Goal: Transaction & Acquisition: Purchase product/service

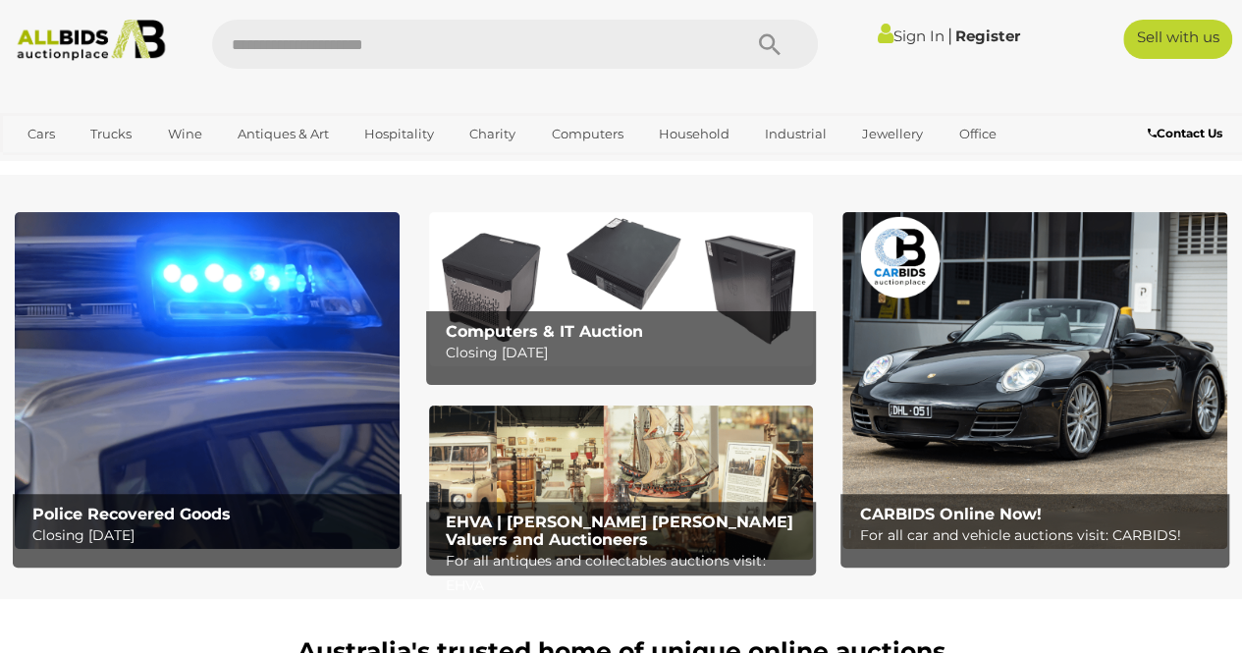
click at [1018, 401] on img at bounding box center [1034, 380] width 385 height 337
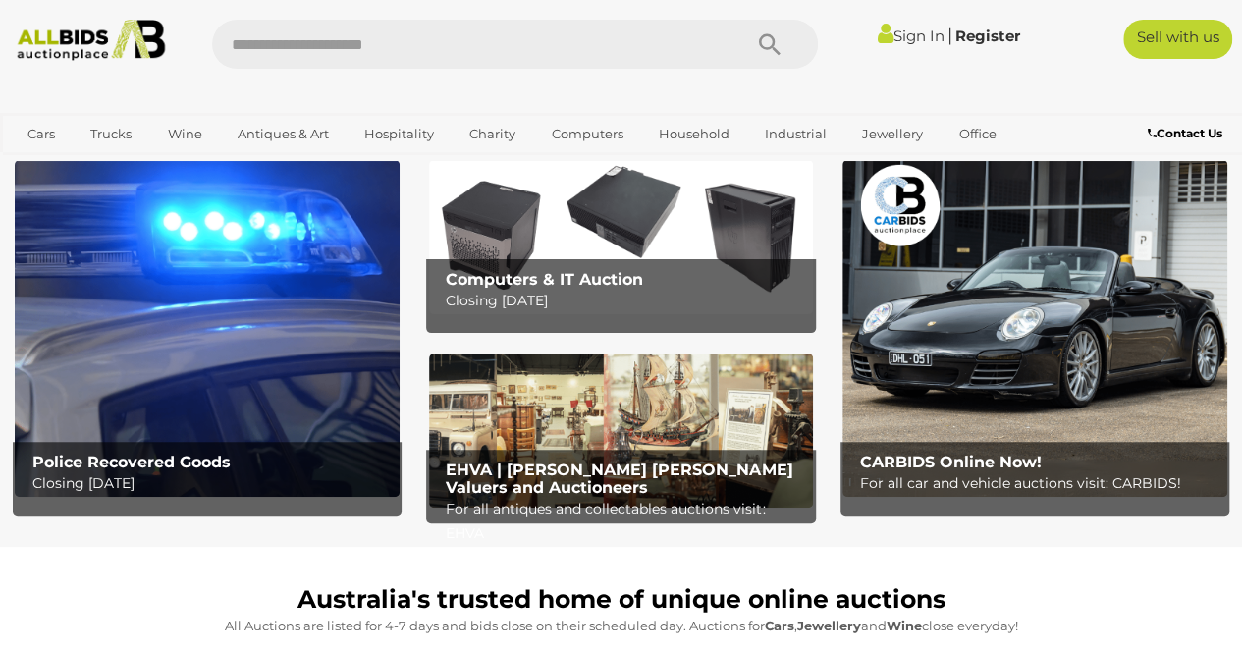
drag, startPoint x: 232, startPoint y: 411, endPoint x: 190, endPoint y: 474, distance: 75.1
click at [190, 474] on p "Closing Tuesday 16th September" at bounding box center [211, 483] width 359 height 25
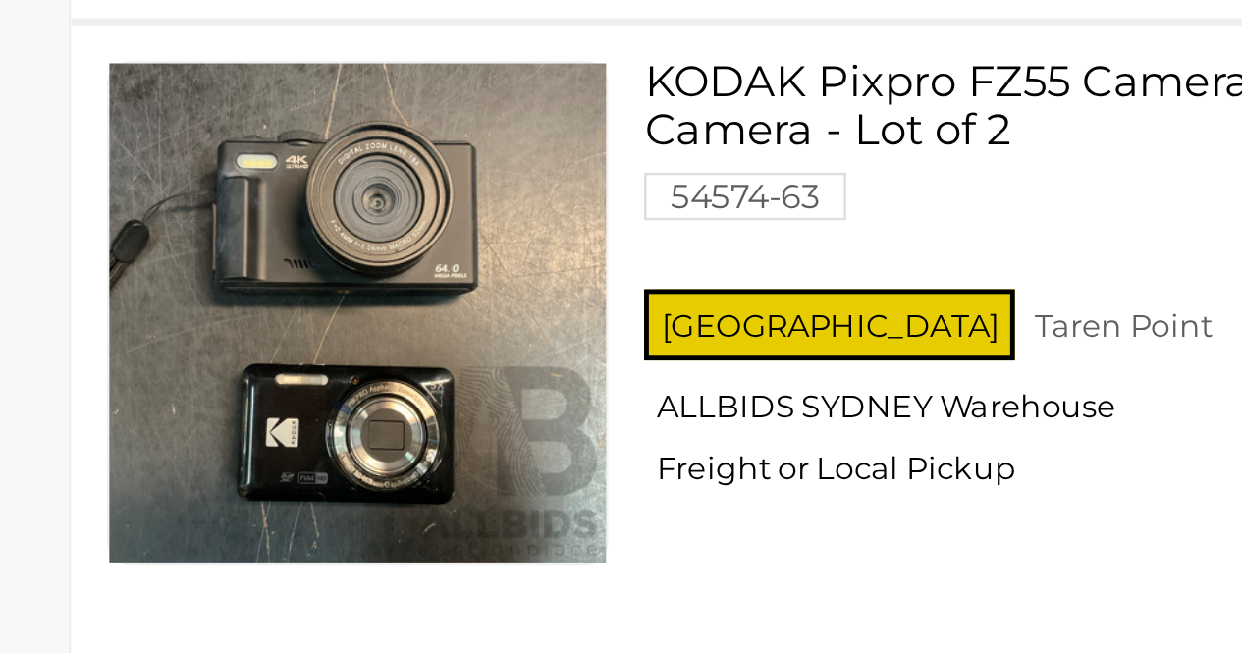
scroll to position [12852, 0]
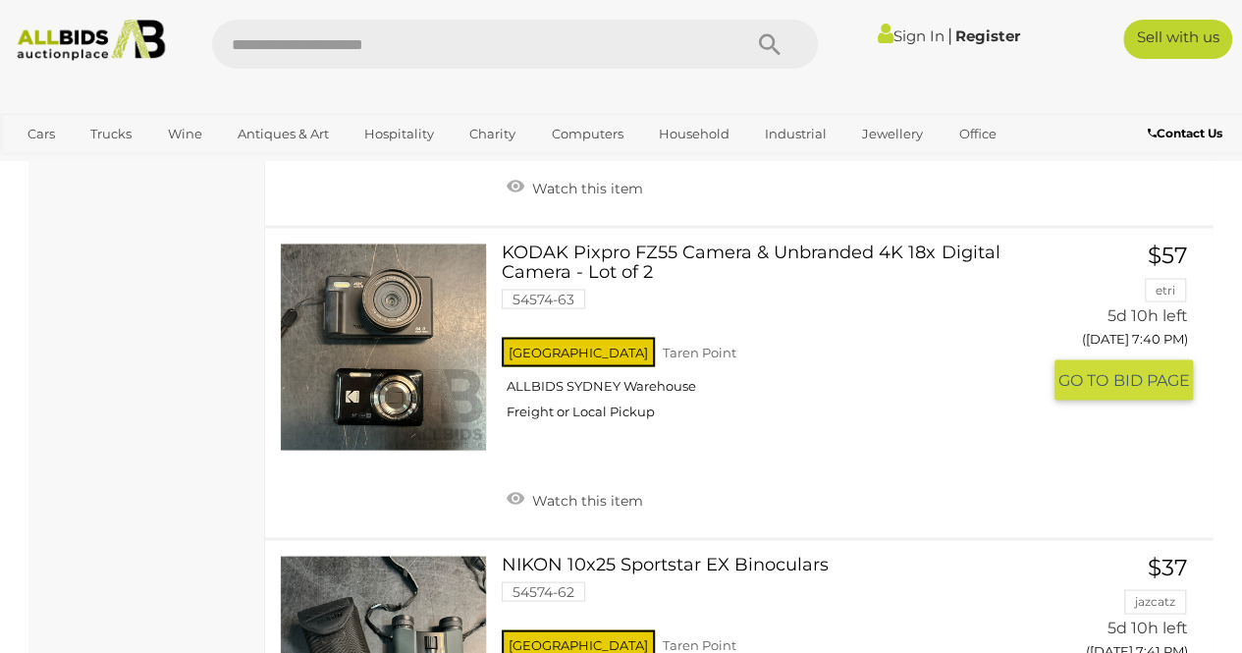
click at [1141, 369] on span "BID PAGE" at bounding box center [1151, 379] width 77 height 21
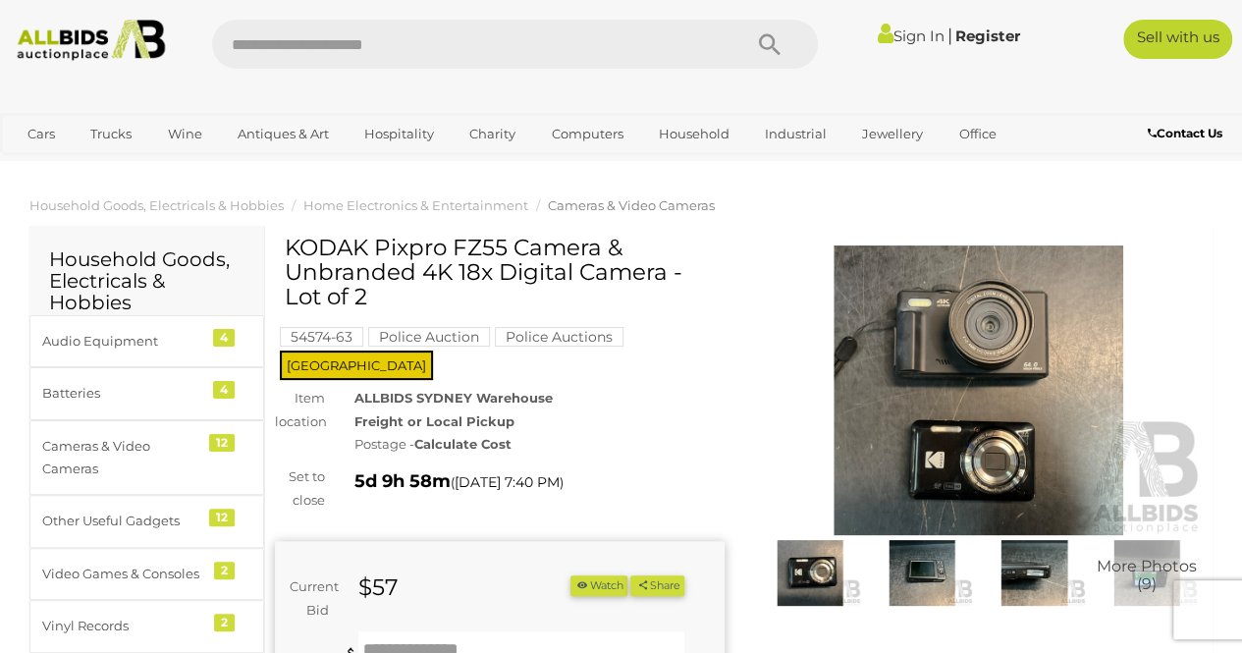
scroll to position [304, 0]
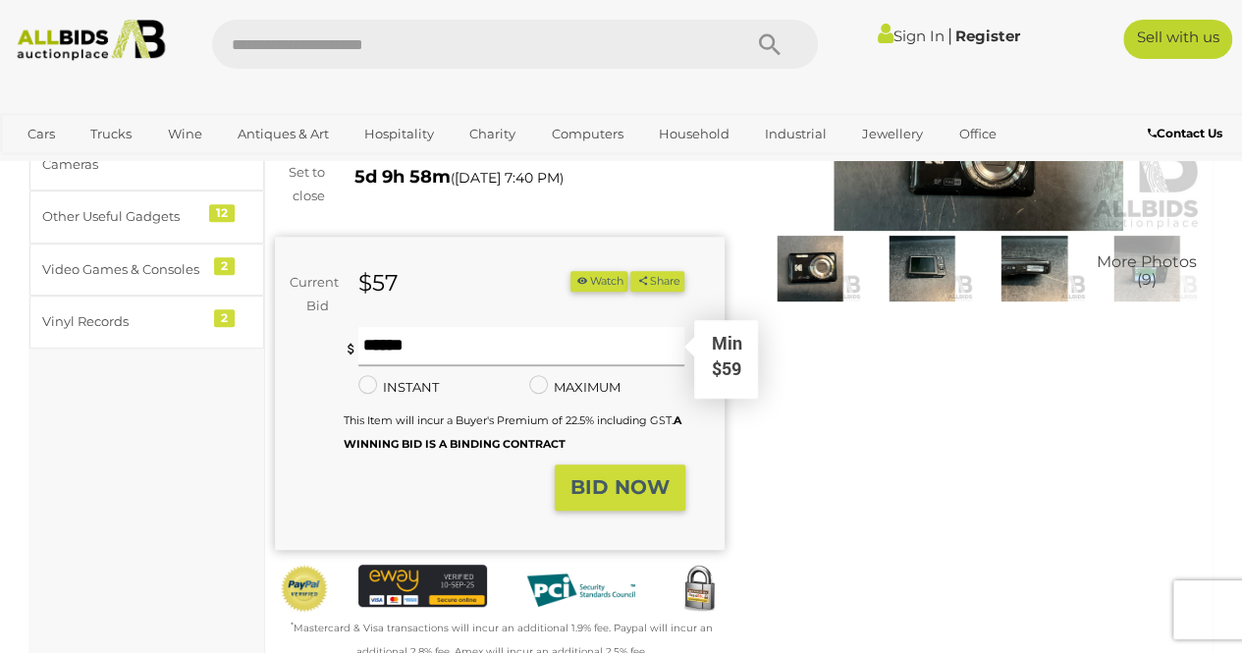
click at [529, 340] on input "text" at bounding box center [521, 346] width 327 height 39
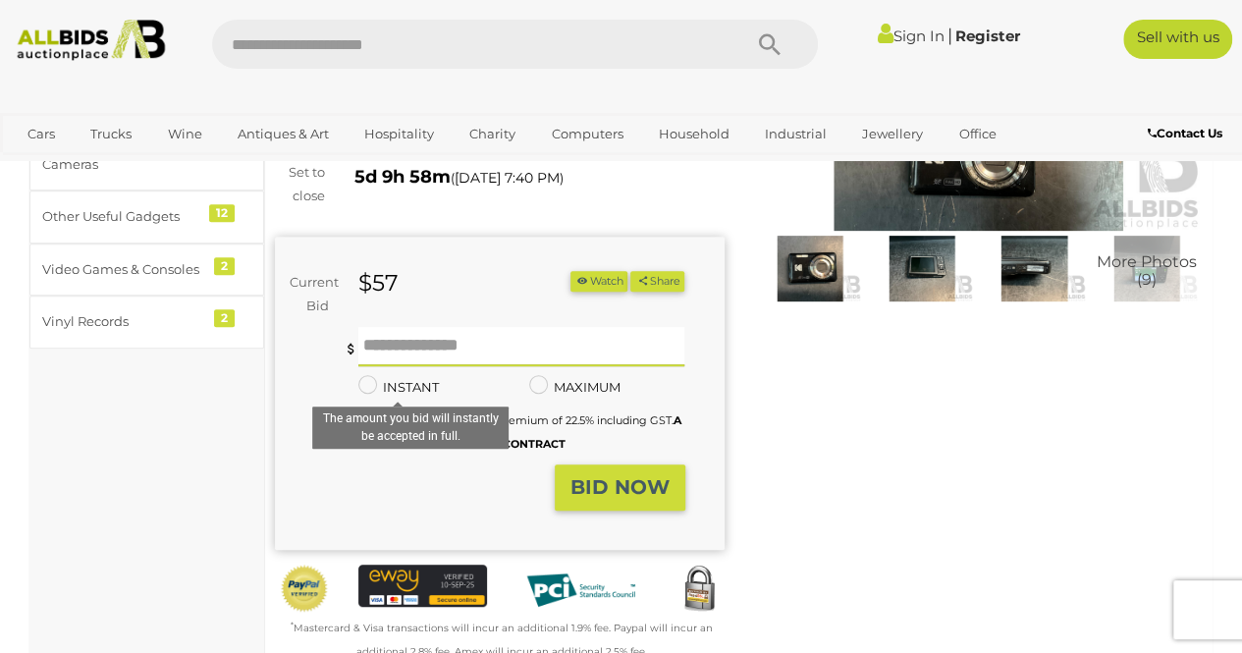
click at [377, 376] on label "INSTANT" at bounding box center [398, 387] width 80 height 23
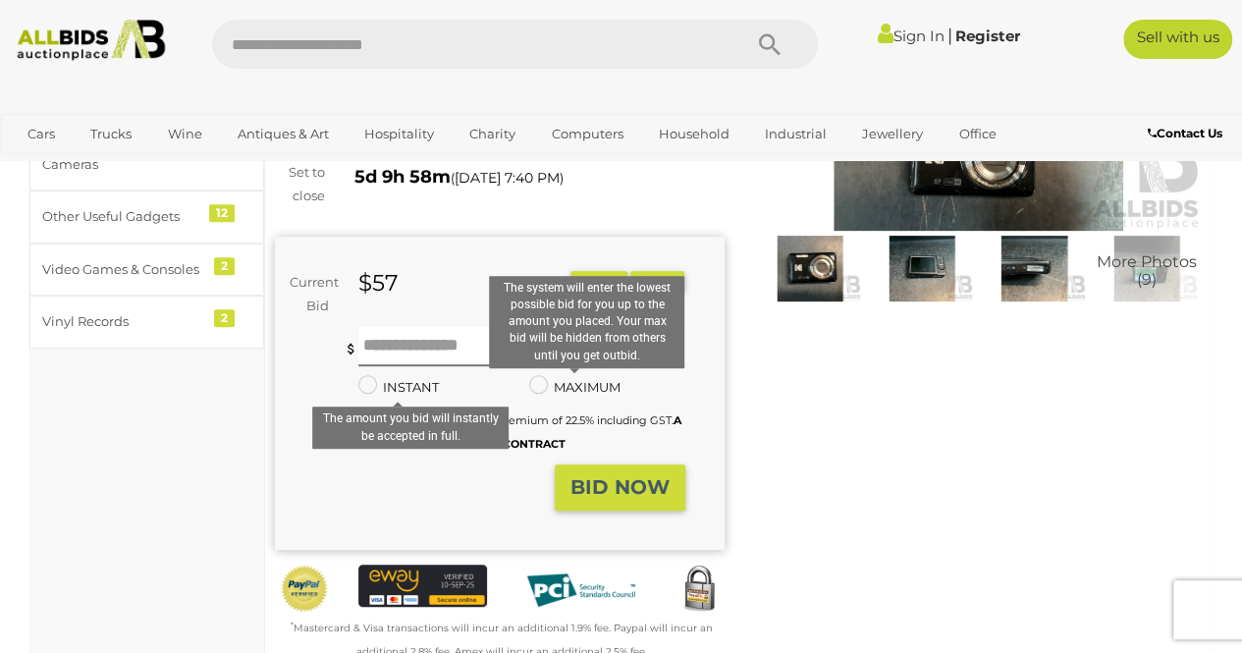
click at [555, 376] on label "MAXIMUM" at bounding box center [574, 387] width 91 height 23
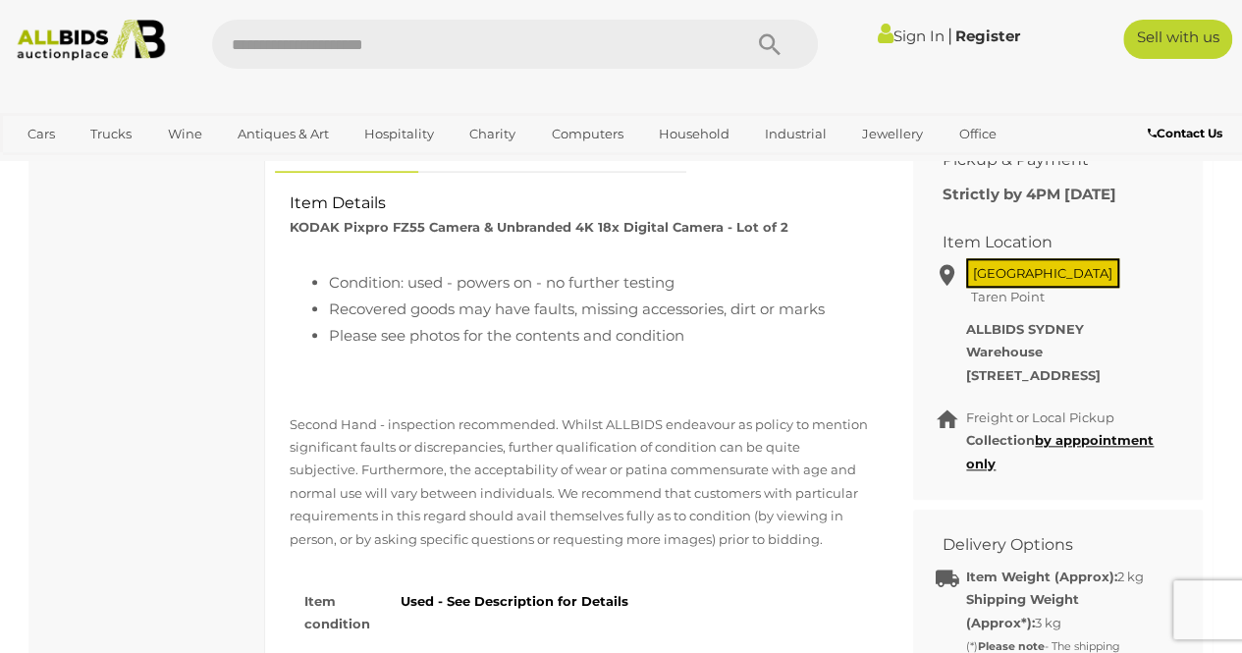
scroll to position [876, 0]
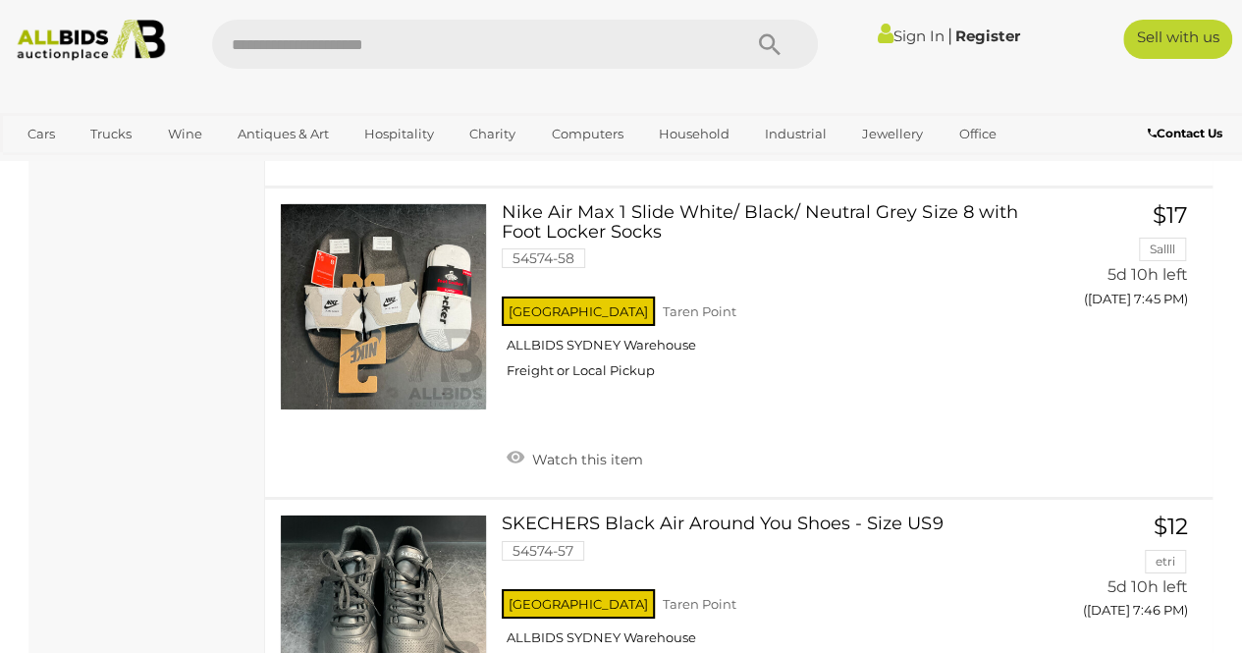
scroll to position [14394, 0]
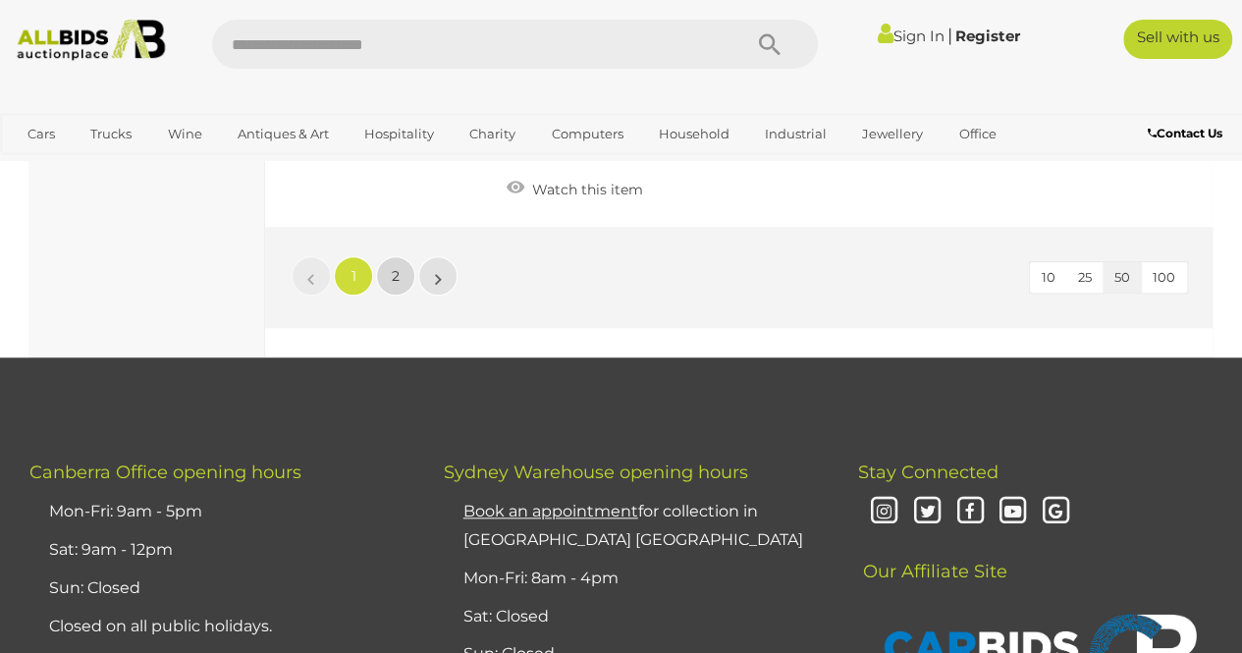
click at [394, 267] on span "2" at bounding box center [396, 276] width 8 height 18
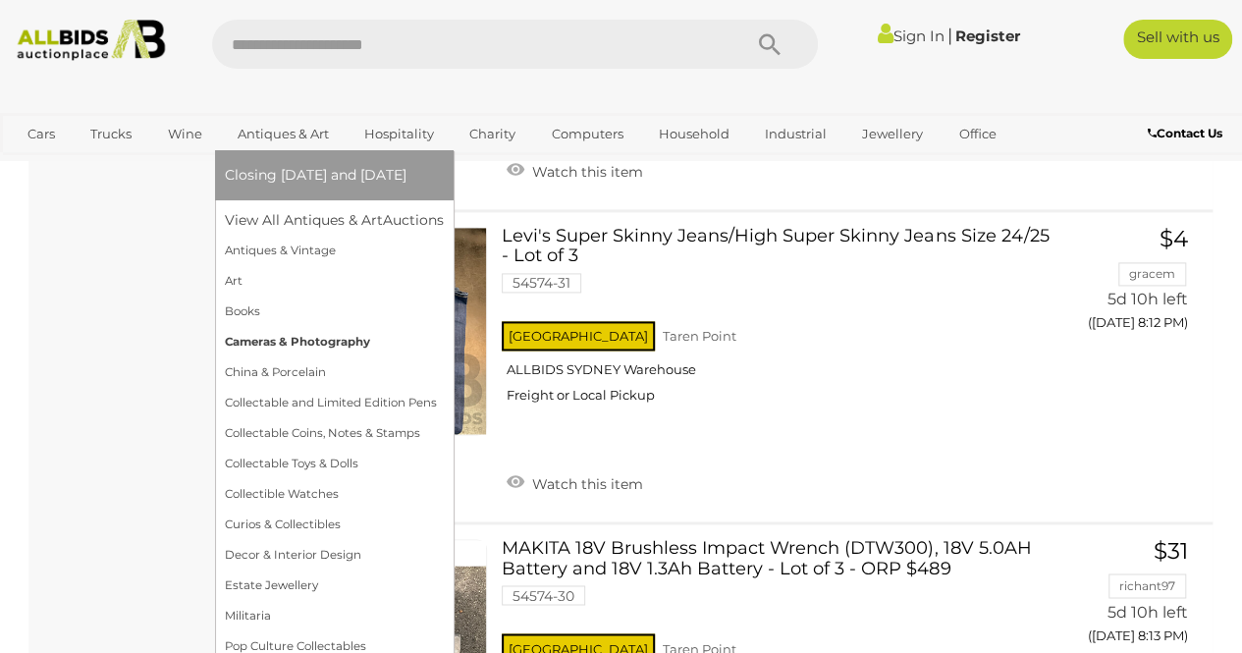
scroll to position [8798, 0]
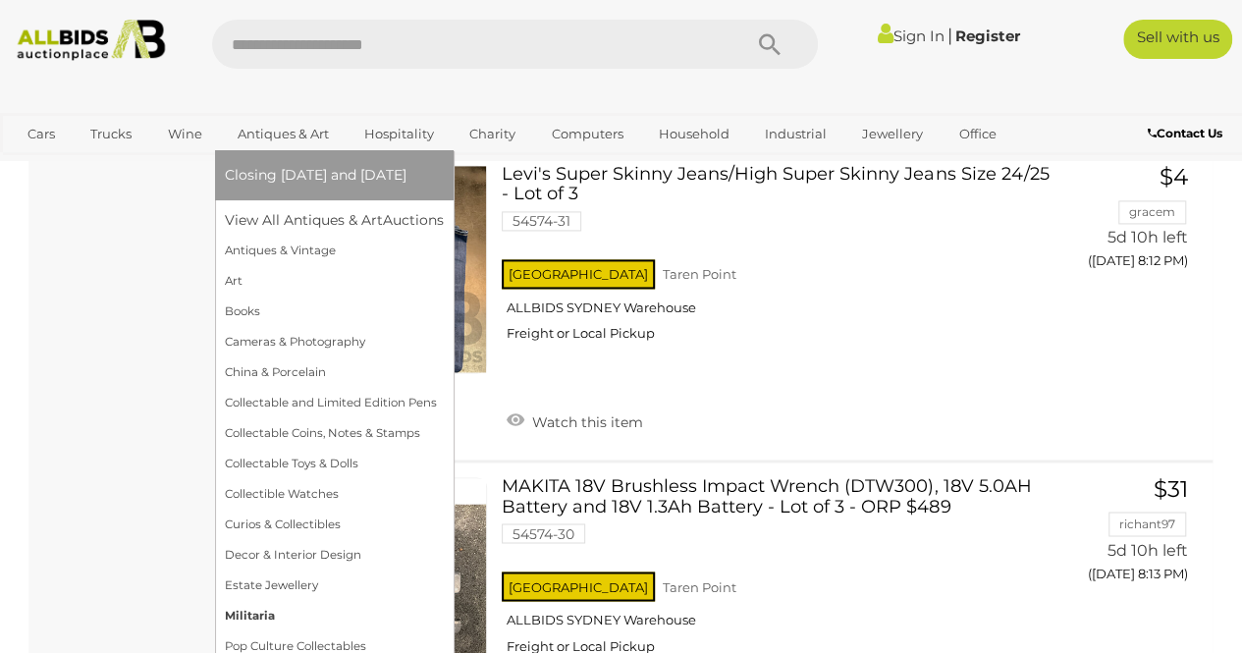
click at [262, 615] on link "Militaria" at bounding box center [334, 616] width 219 height 30
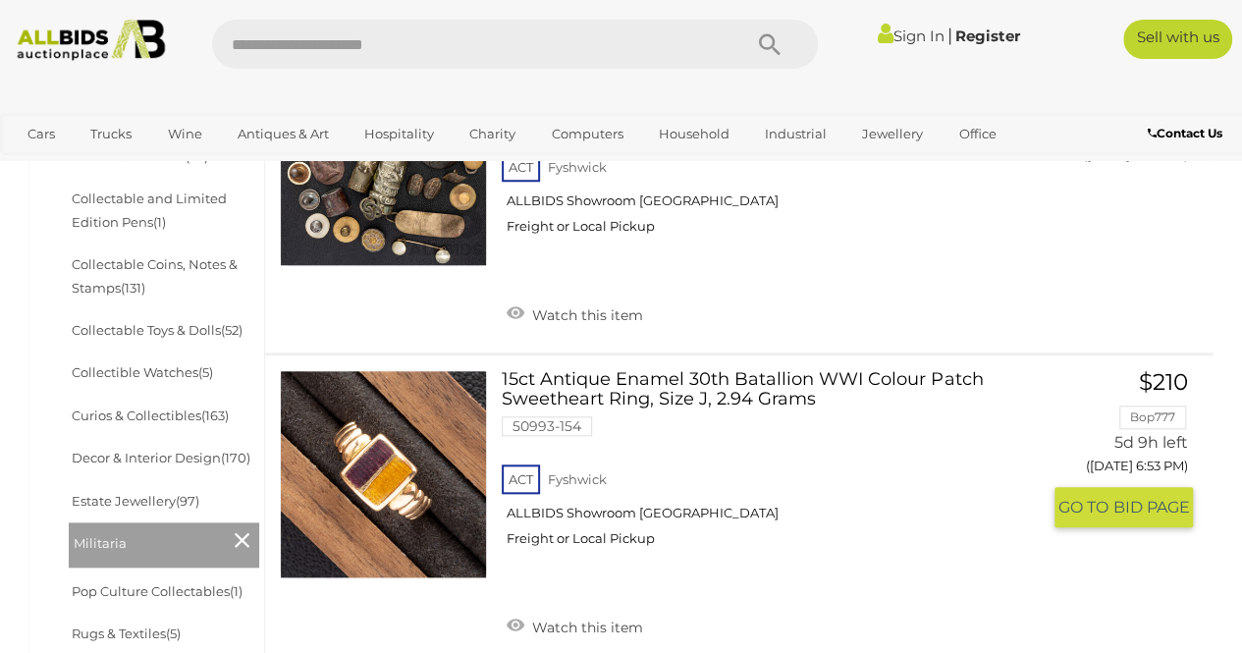
scroll to position [771, 0]
